Goal: Navigation & Orientation: Find specific page/section

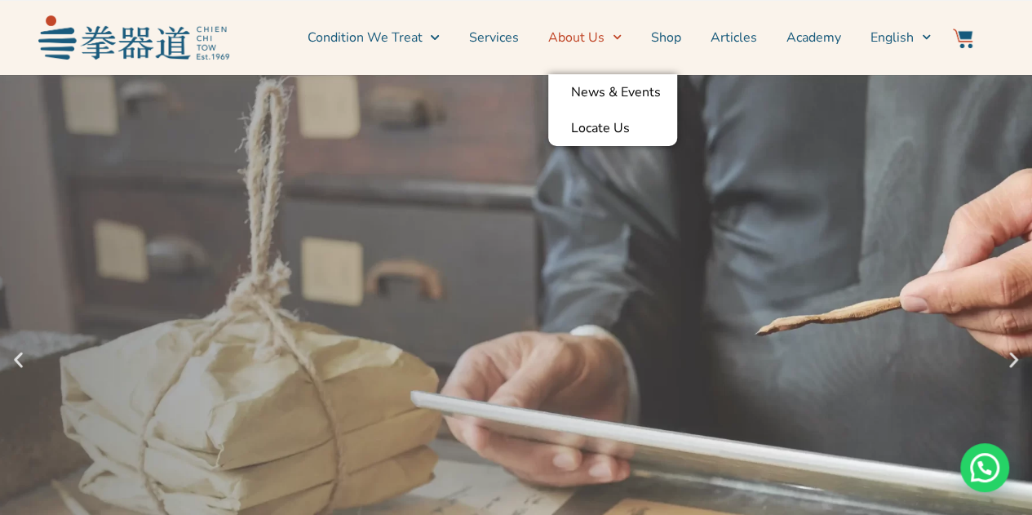
click at [583, 42] on link "About Us" at bounding box center [584, 37] width 73 height 41
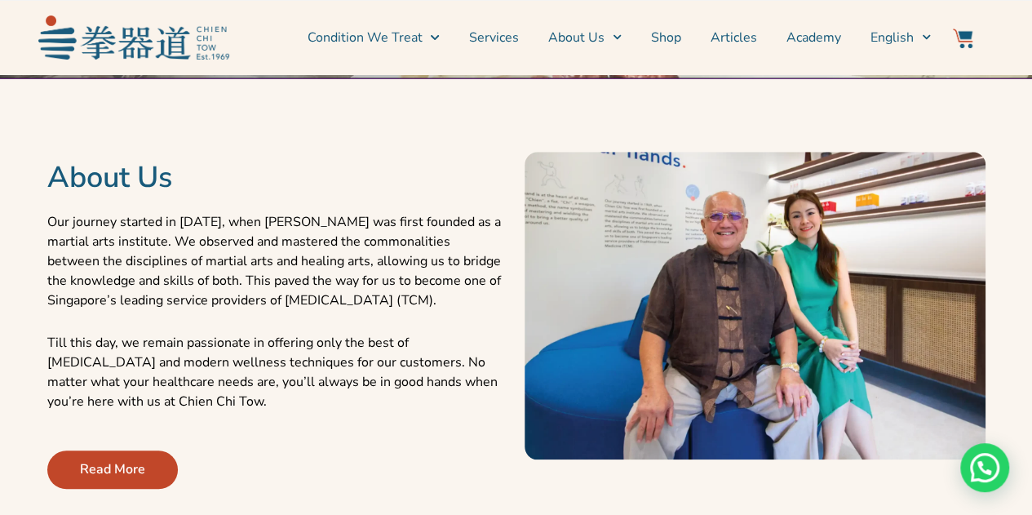
scroll to position [571, 0]
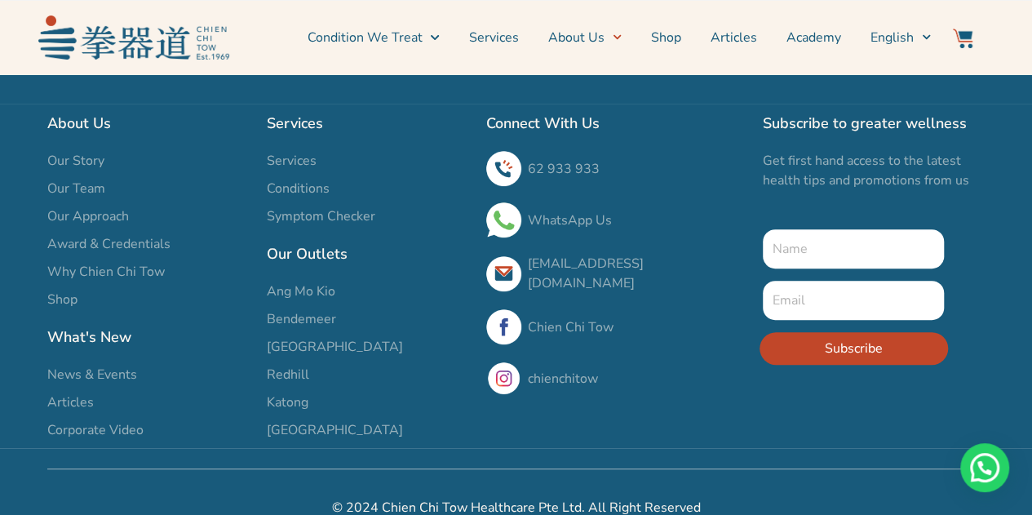
scroll to position [3268, 0]
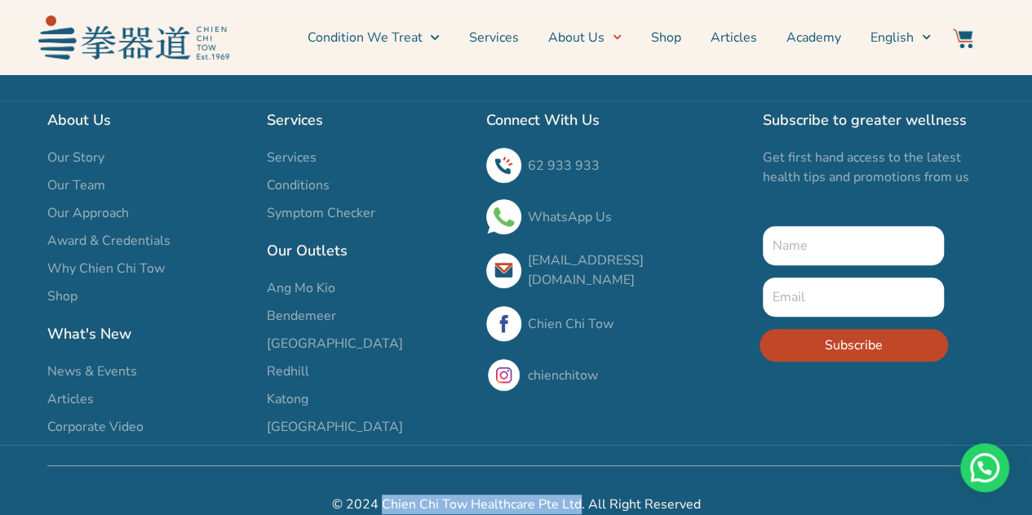
drag, startPoint x: 386, startPoint y: 482, endPoint x: 579, endPoint y: 482, distance: 192.6
click at [579, 495] on h2 "© 2024 Chien Chi Tow Healthcare Pte Ltd. All Right Reserved" at bounding box center [516, 505] width 939 height 20
copy h2 "Chien Chi Tow Healthcare Pte Ltd"
